Goal: Transaction & Acquisition: Subscribe to service/newsletter

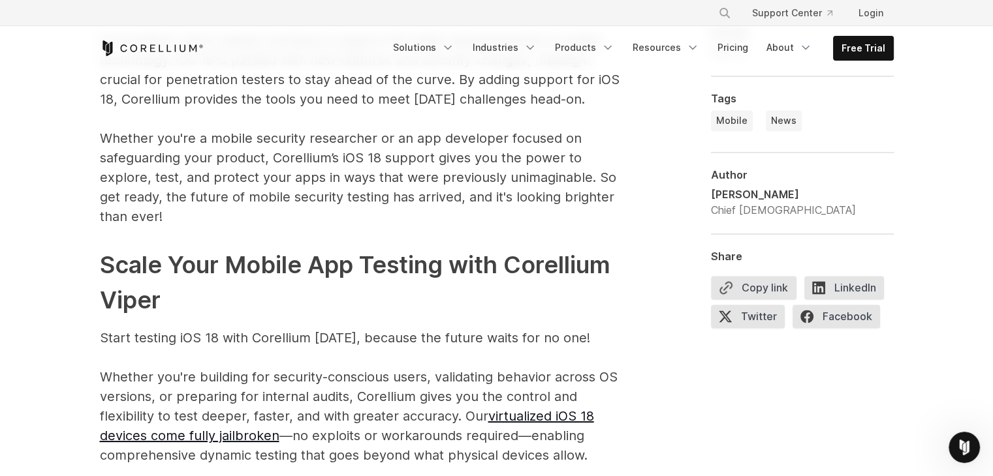
scroll to position [1979, 0]
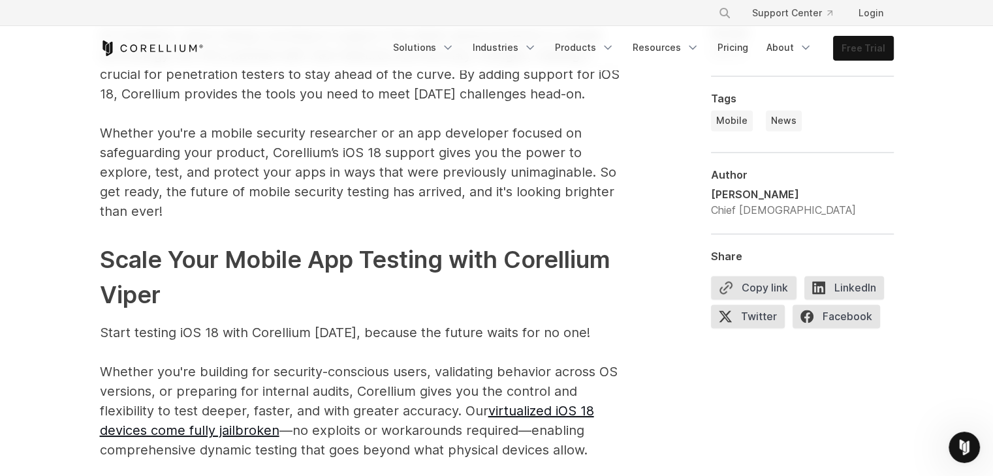
click at [868, 53] on link "Free Trial" at bounding box center [863, 48] width 59 height 23
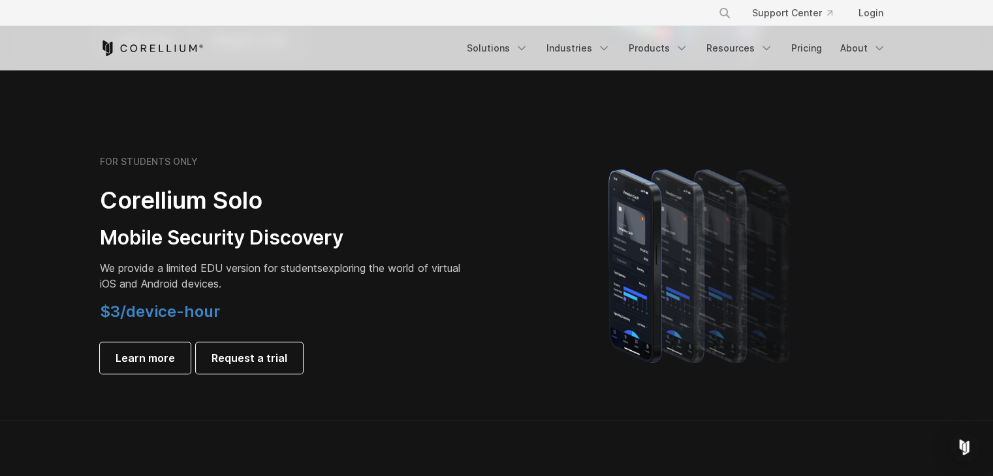
scroll to position [855, 0]
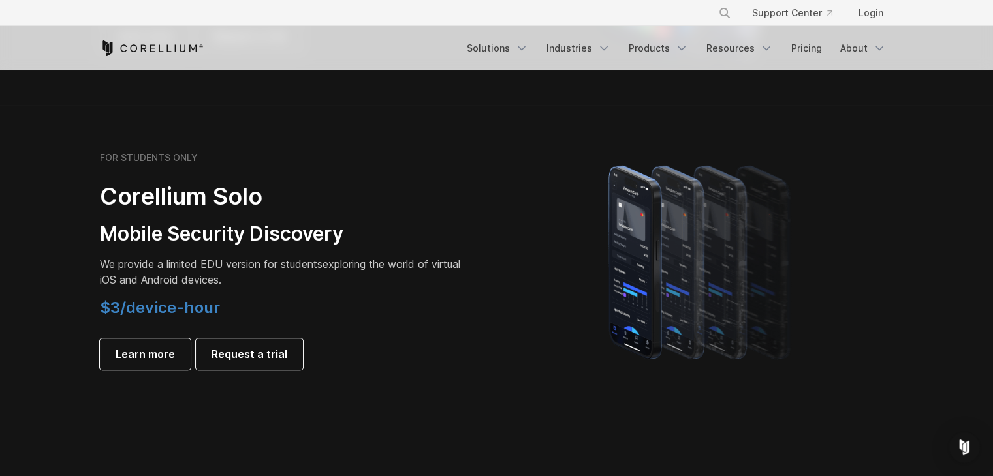
click at [223, 241] on h3 "Mobile Security Discovery" at bounding box center [283, 234] width 366 height 25
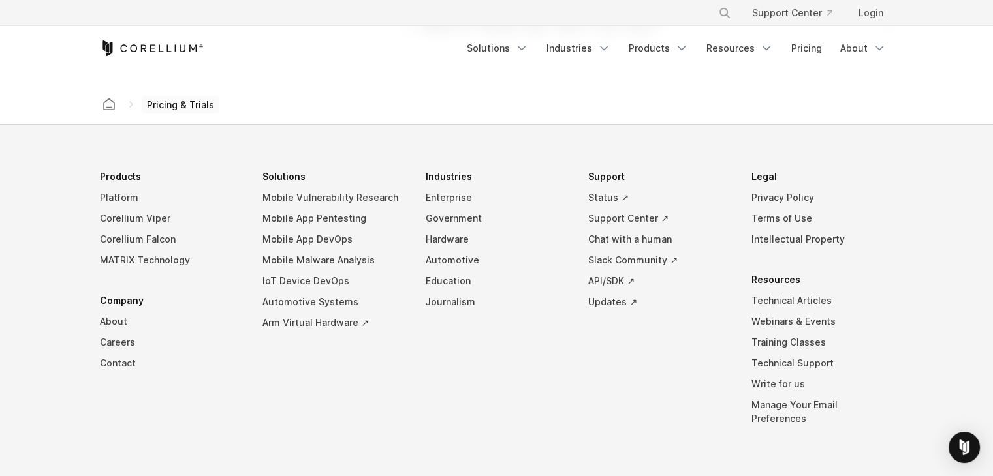
scroll to position [2329, 0]
